Goal: Find specific page/section: Find specific page/section

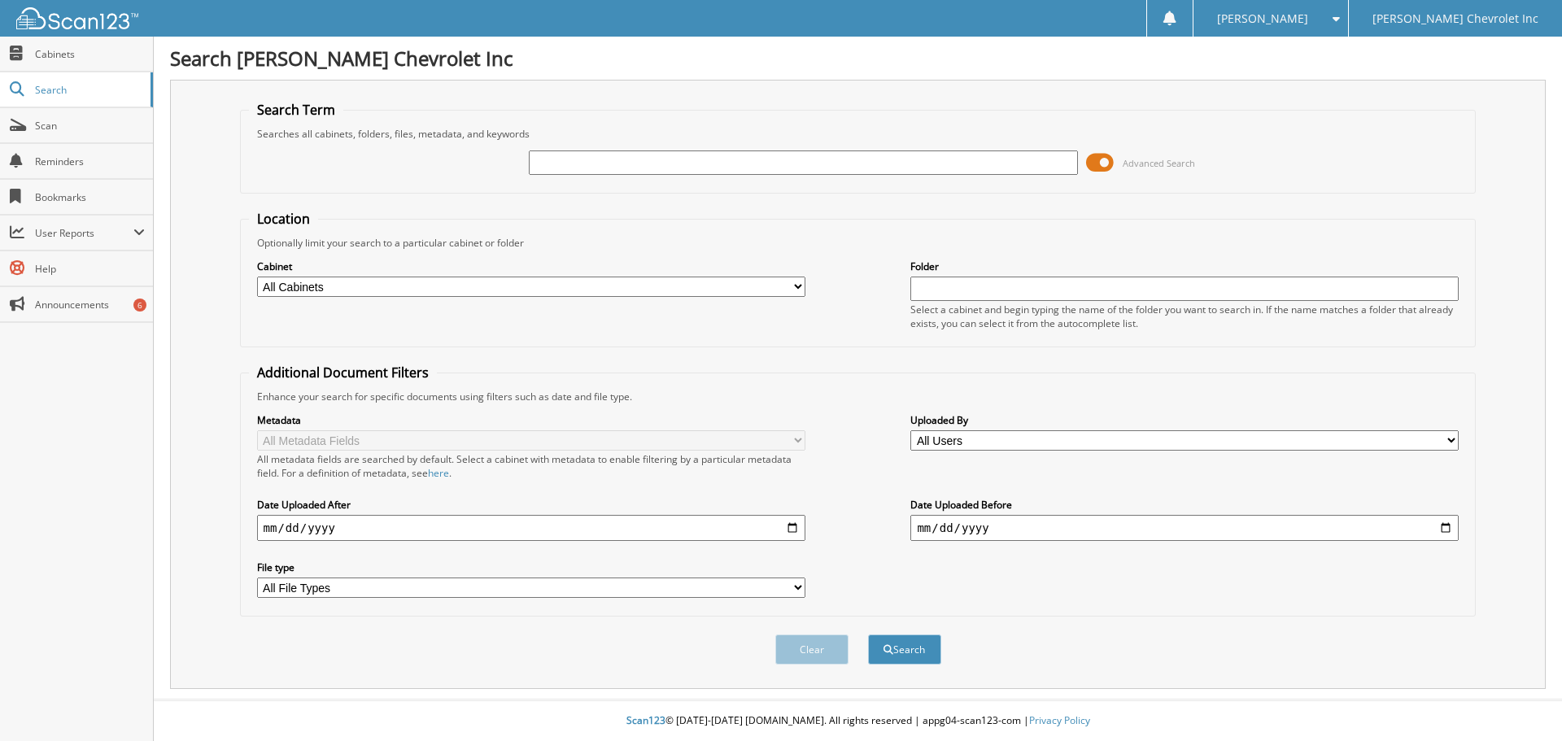
click at [593, 181] on div "Advanced Search" at bounding box center [858, 163] width 1218 height 44
click at [574, 154] on input "text" at bounding box center [803, 162] width 548 height 24
type input "[PERSON_NAME]"
click at [868, 634] on button "Search" at bounding box center [904, 649] width 73 height 30
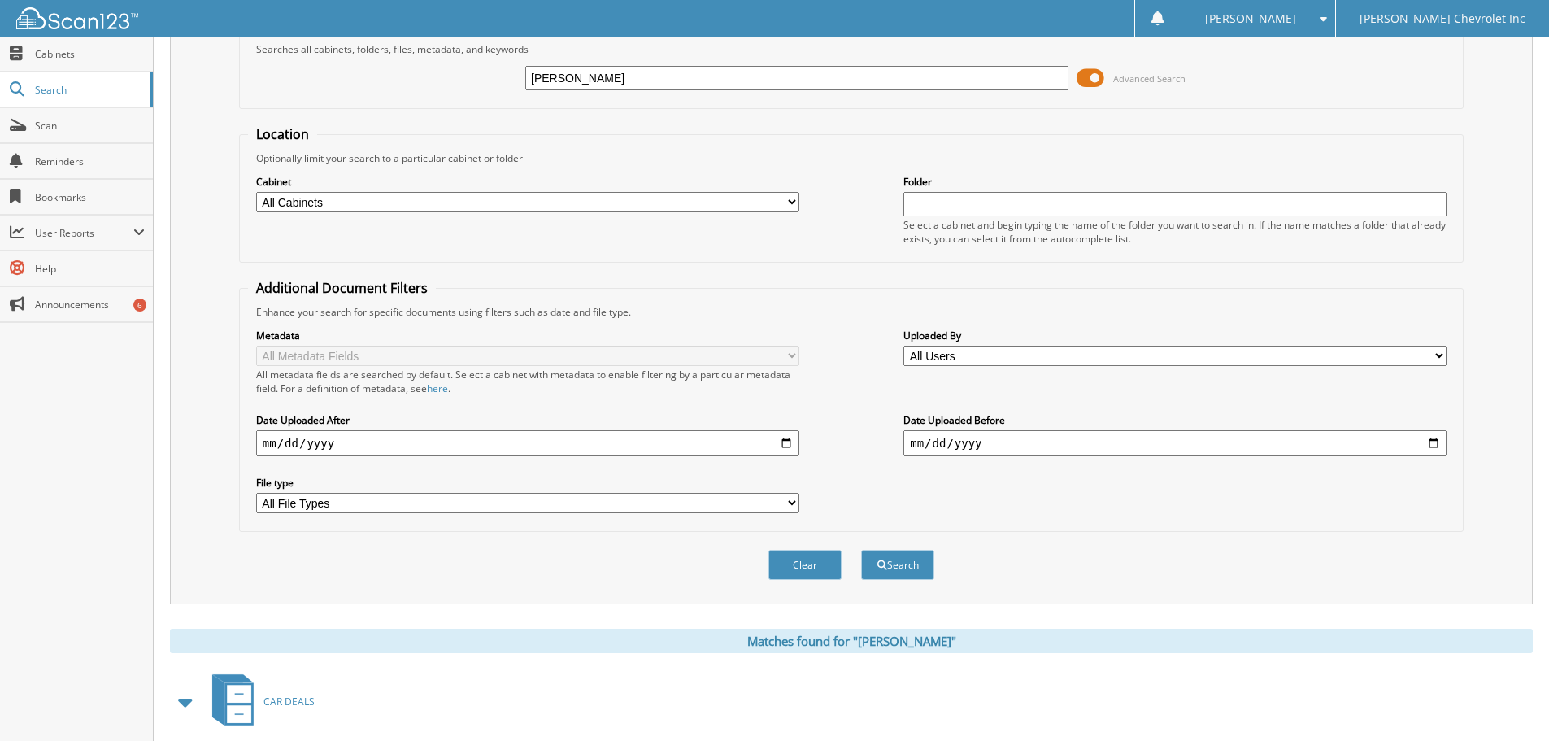
scroll to position [325, 0]
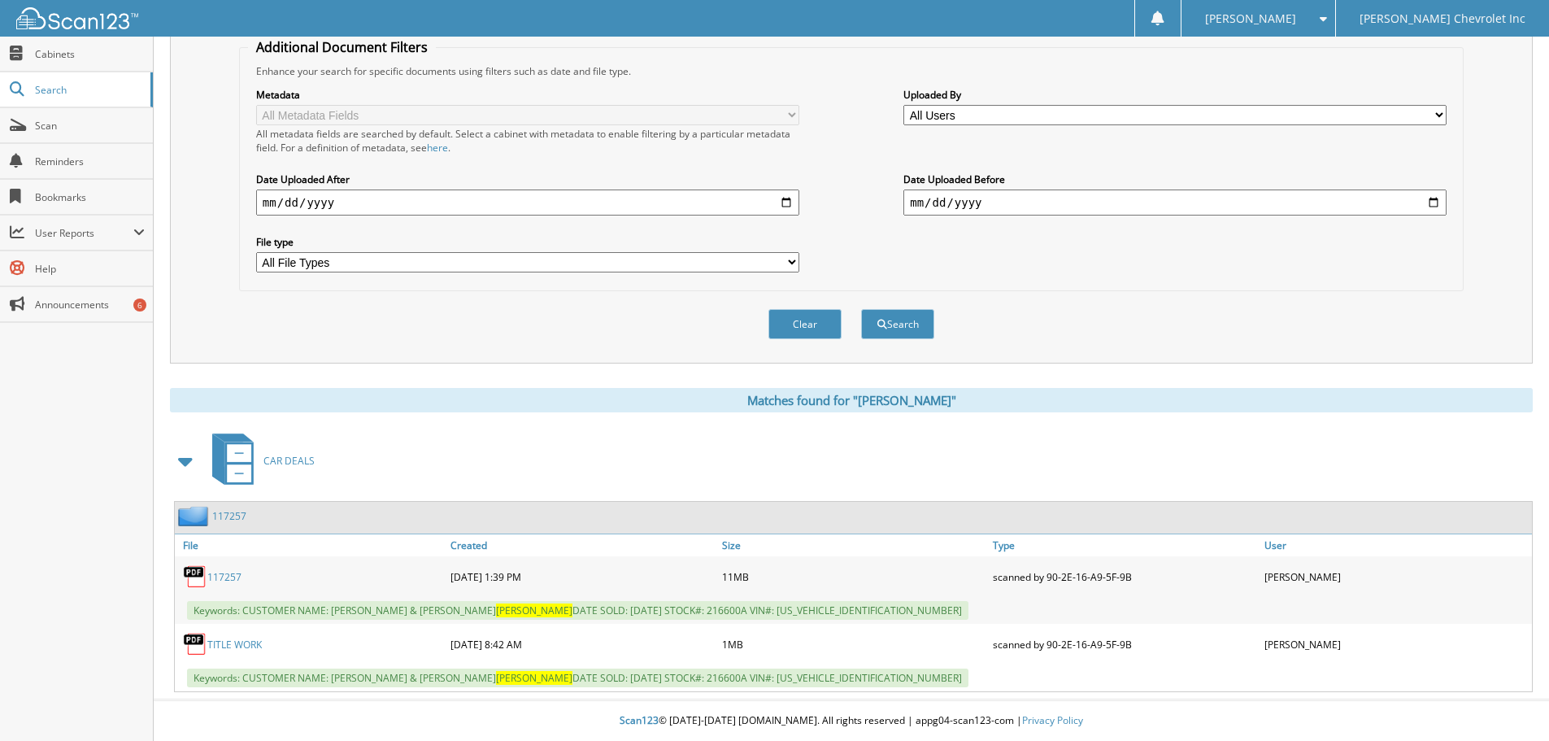
click at [230, 571] on link "117257" at bounding box center [224, 577] width 34 height 14
